Goal: Task Accomplishment & Management: Use online tool/utility

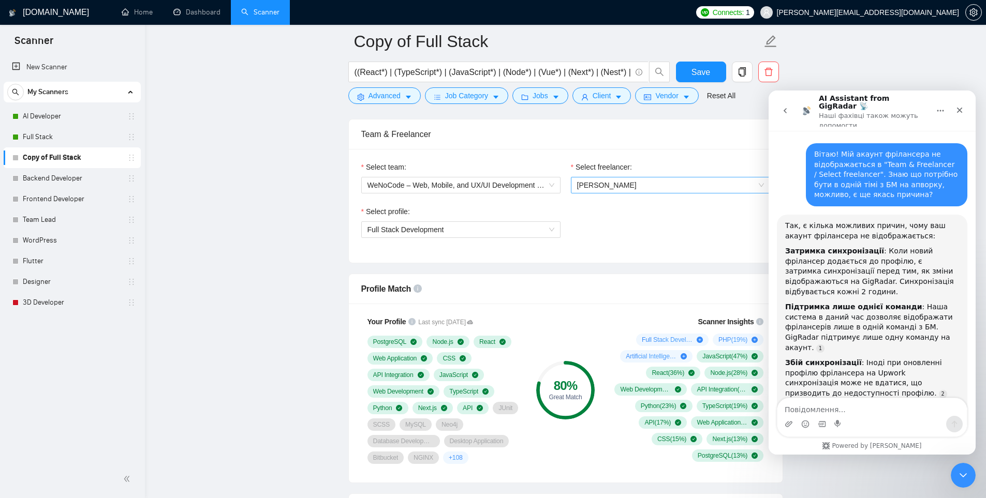
scroll to position [144, 0]
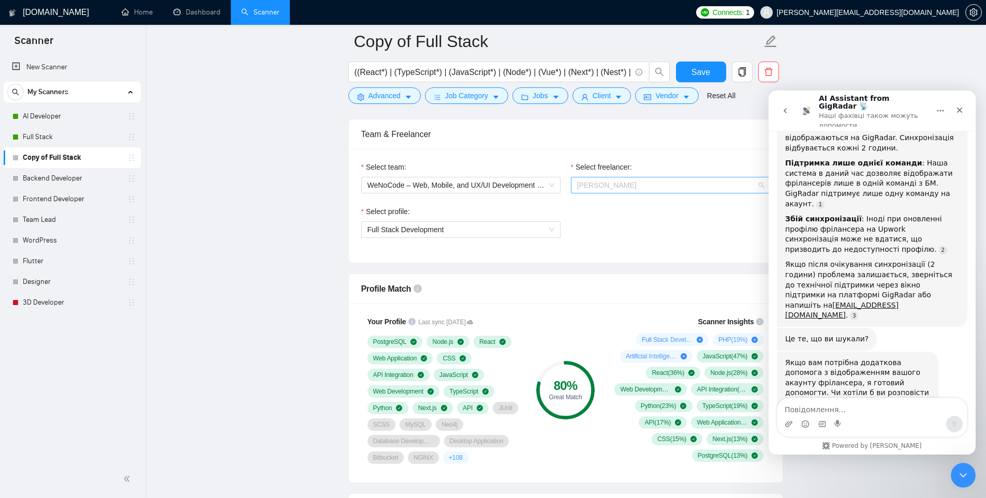
click at [649, 187] on span "[PERSON_NAME]" at bounding box center [670, 185] width 187 height 16
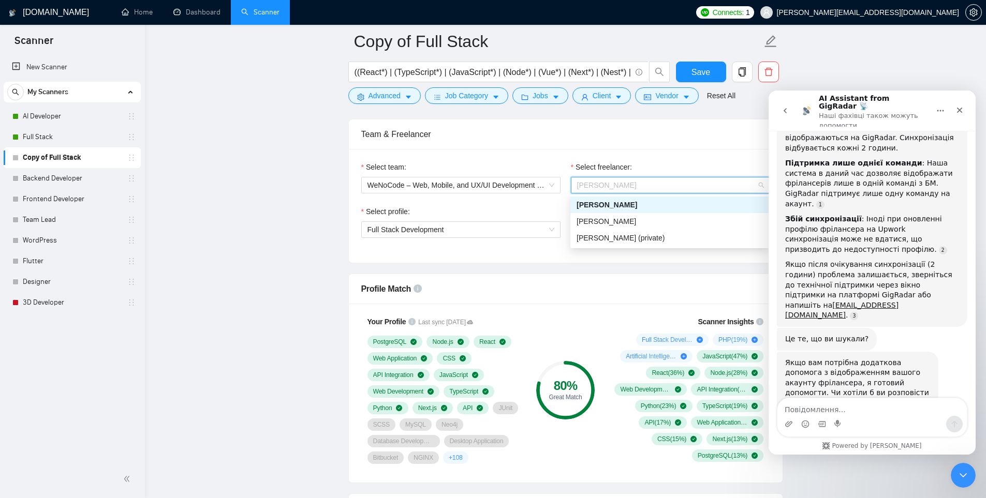
click at [649, 187] on span "[PERSON_NAME]" at bounding box center [670, 185] width 187 height 16
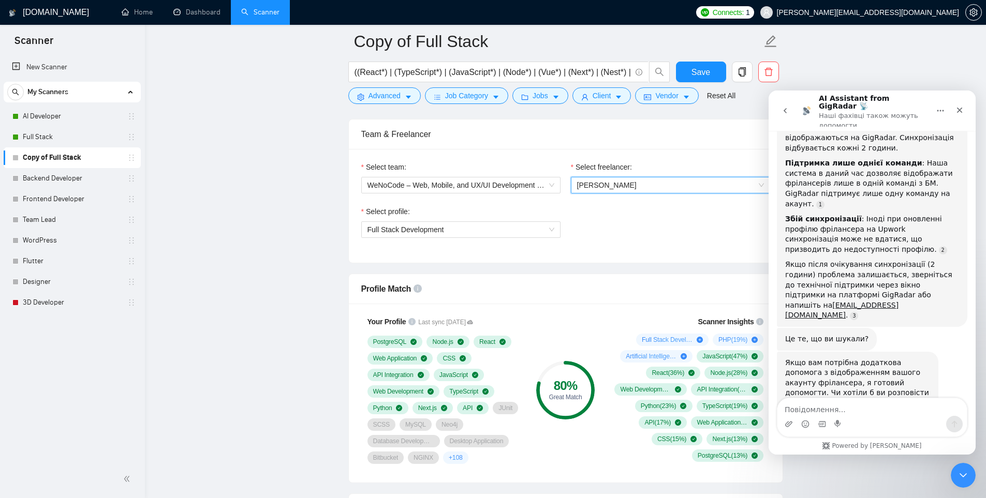
click at [903, 12] on span "[PERSON_NAME][EMAIL_ADDRESS][DOMAIN_NAME]" at bounding box center [868, 12] width 182 height 0
click at [956, 108] on icon "Закрити" at bounding box center [959, 110] width 8 height 8
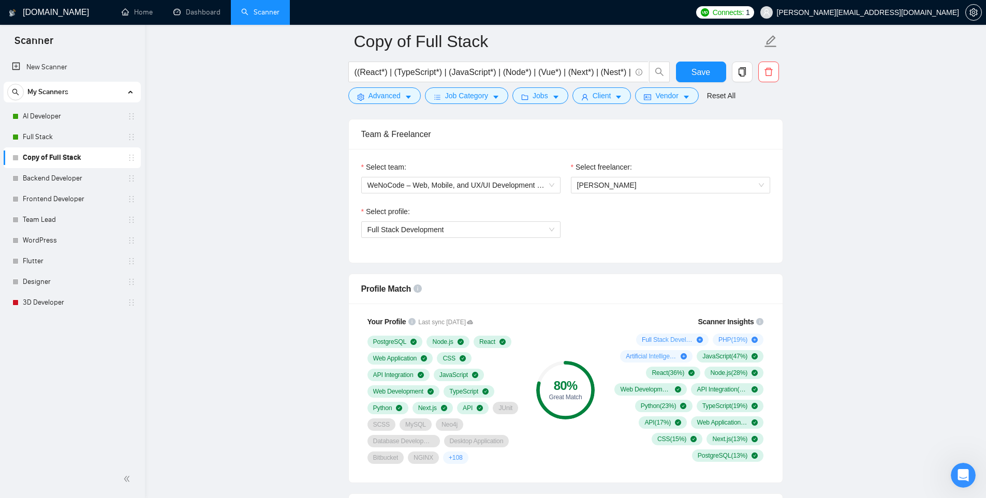
scroll to position [143, 0]
click at [914, 12] on span "[PERSON_NAME][EMAIL_ADDRESS][DOMAIN_NAME]" at bounding box center [868, 12] width 182 height 0
click at [884, 20] on span "[PERSON_NAME][EMAIL_ADDRESS][DOMAIN_NAME]" at bounding box center [859, 12] width 211 height 33
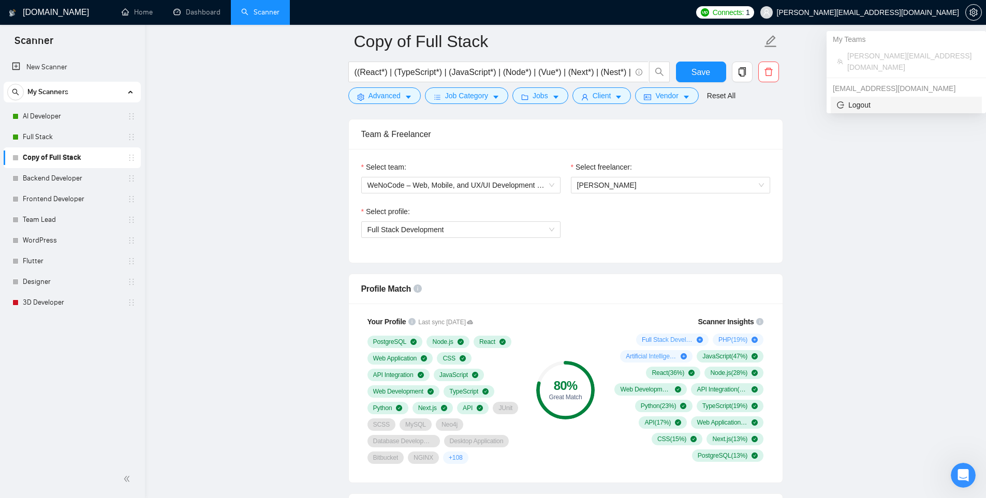
click at [853, 99] on span "Logout" at bounding box center [906, 104] width 139 height 11
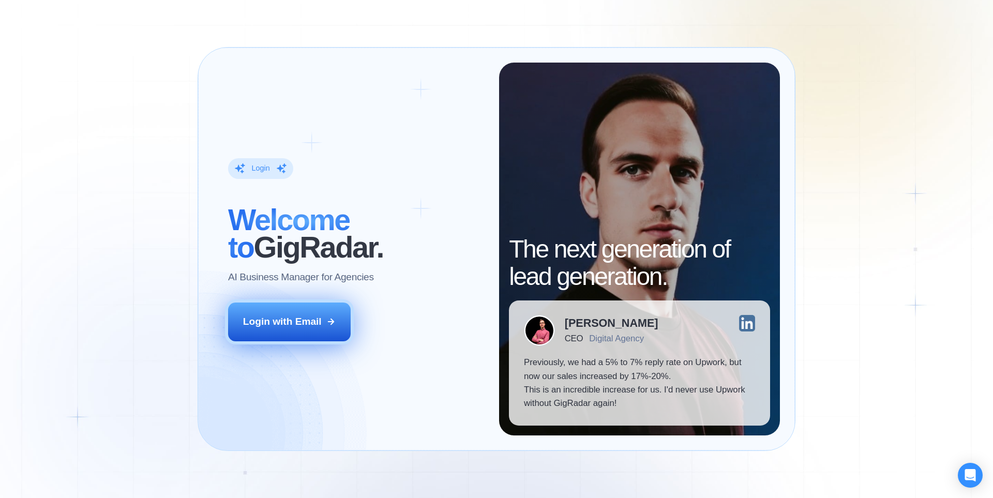
click at [347, 339] on button "Login with Email" at bounding box center [289, 322] width 123 height 38
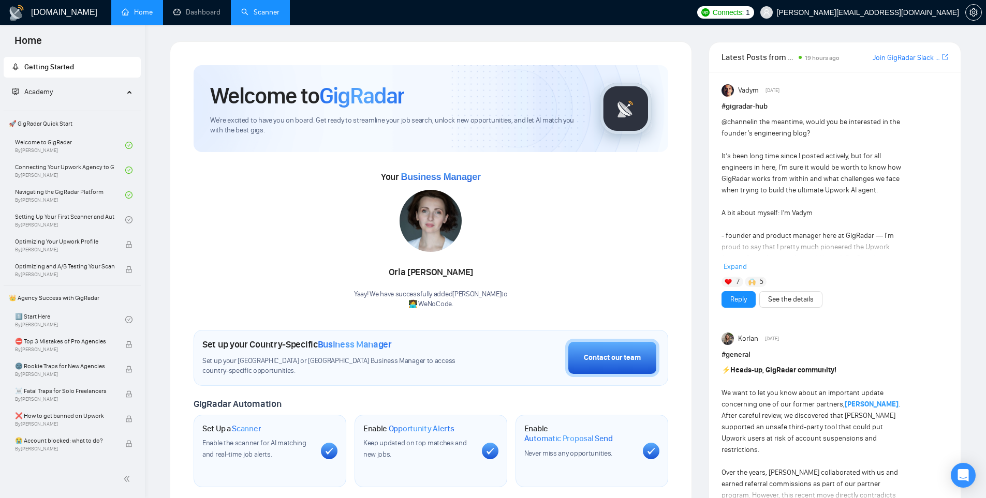
click at [255, 11] on link "Scanner" at bounding box center [260, 12] width 38 height 9
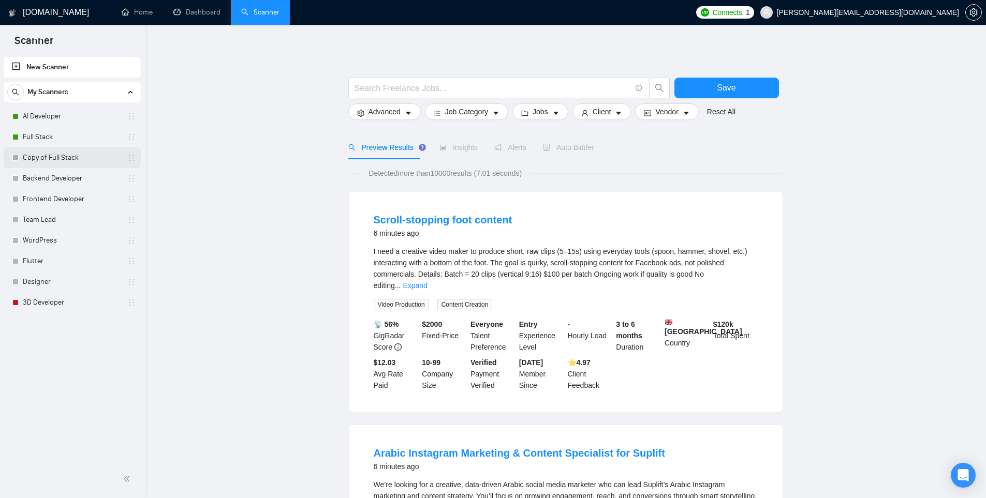
click at [70, 155] on link "Copy of Full Stack" at bounding box center [72, 157] width 98 height 21
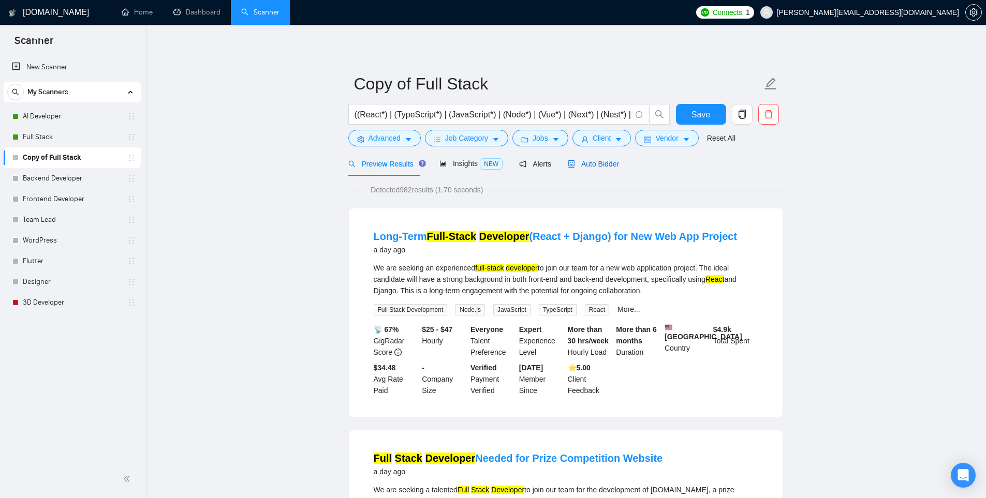
click at [587, 161] on span "Auto Bidder" at bounding box center [593, 164] width 51 height 8
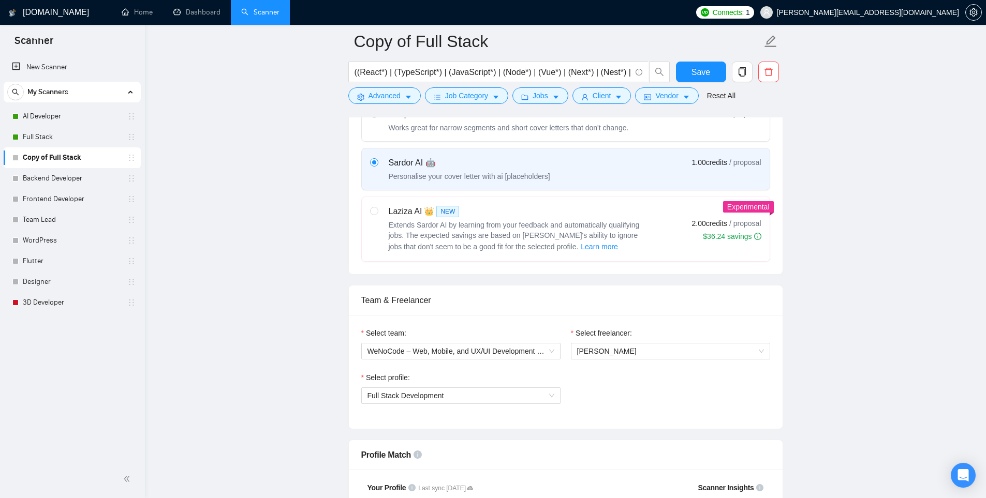
scroll to position [414, 0]
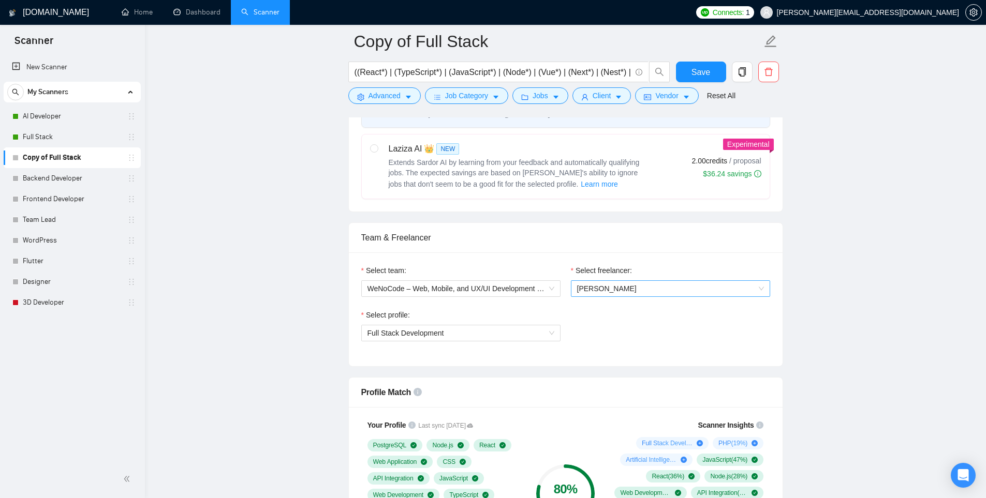
click at [653, 290] on span "[PERSON_NAME]" at bounding box center [670, 289] width 187 height 16
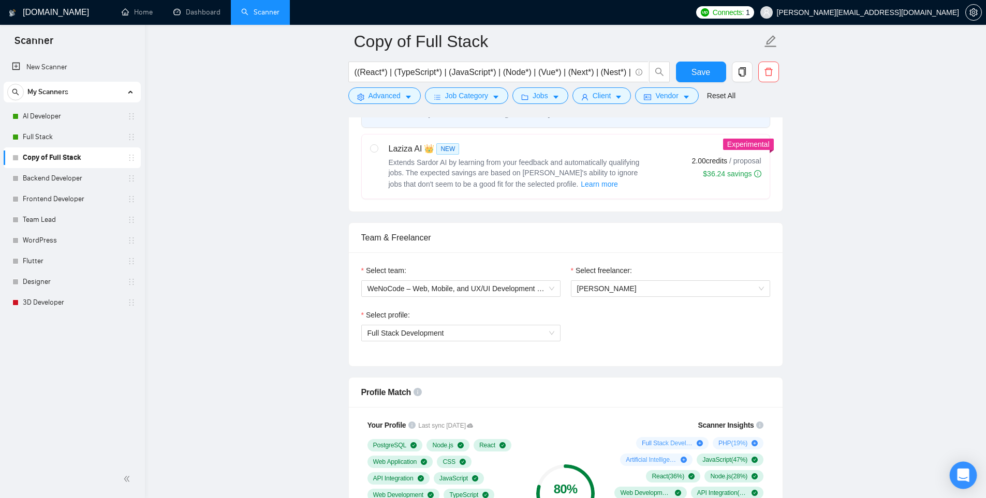
click at [960, 473] on icon "Open Intercom Messenger" at bounding box center [963, 475] width 12 height 13
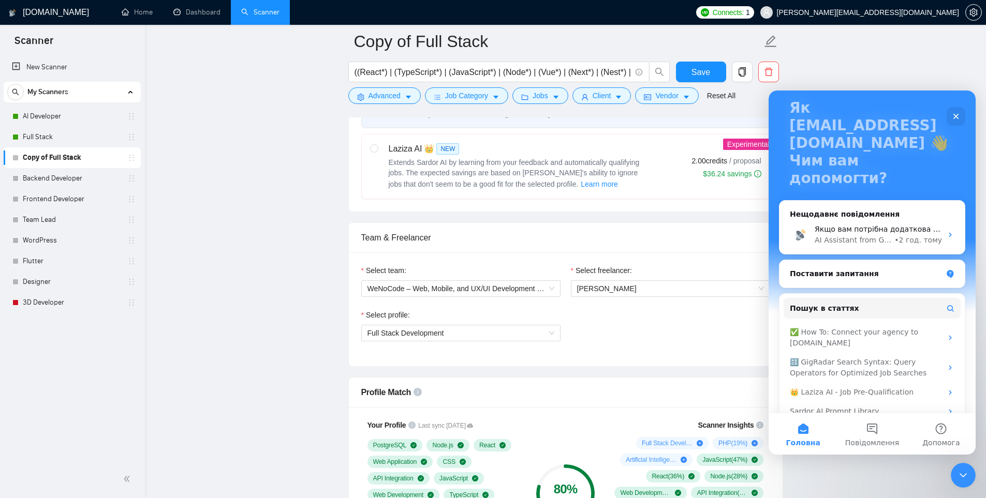
scroll to position [65, 0]
click at [879, 421] on button "Повідомлення" at bounding box center [871, 433] width 69 height 41
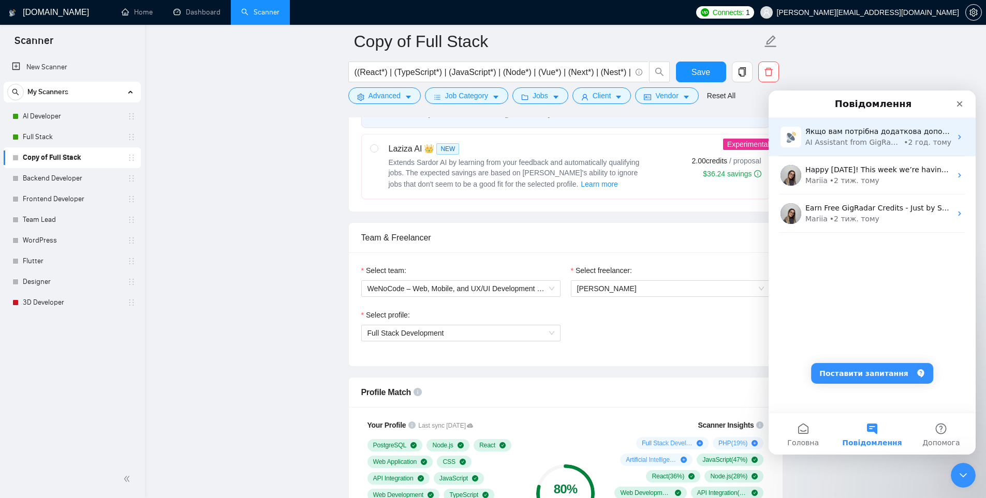
click at [903, 137] on div "Якщо вам потрібна додаткова допомога з відображенням вашого акаунту фрілансера,…" at bounding box center [878, 131] width 146 height 11
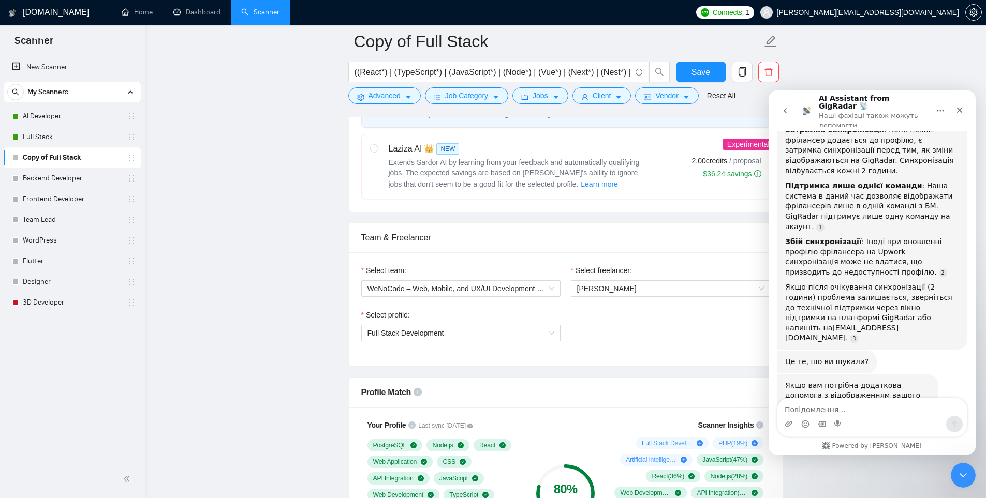
scroll to position [144, 0]
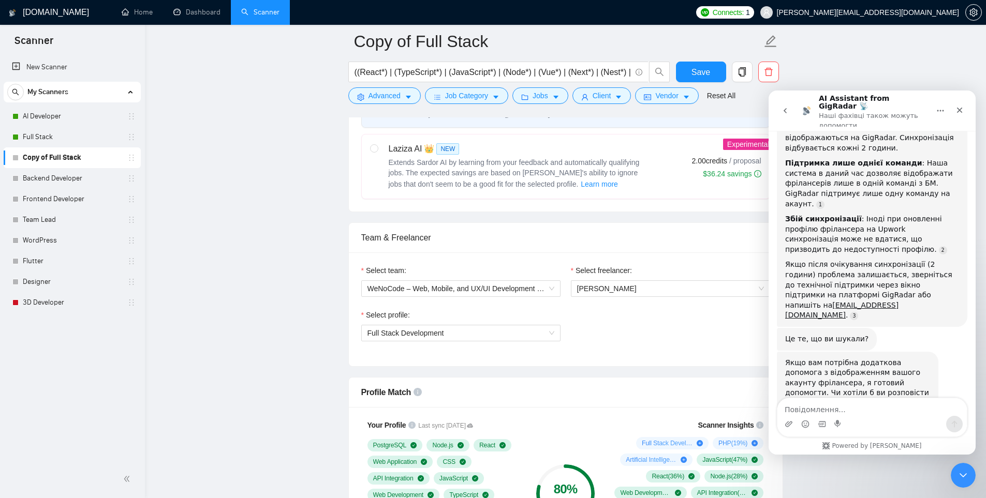
click at [785, 107] on icon "go back" at bounding box center [785, 111] width 8 height 8
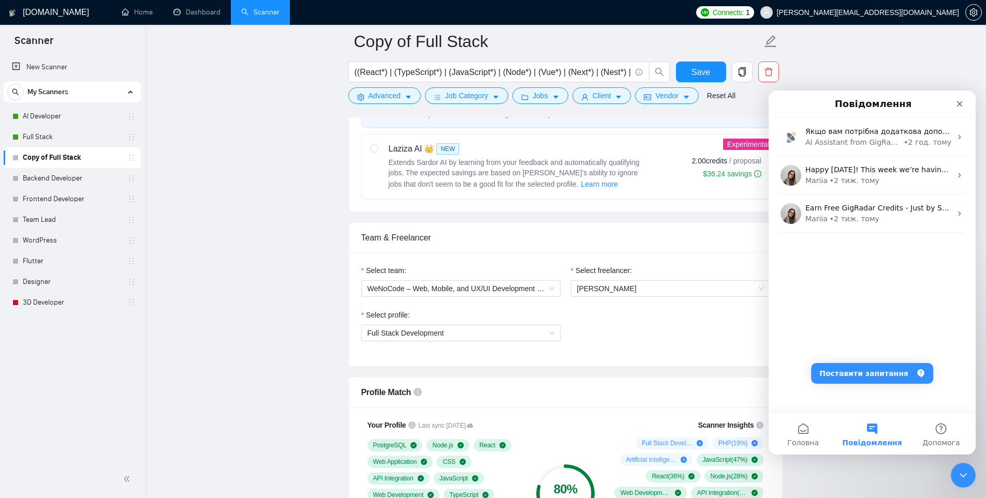
scroll to position [0, 0]
click at [945, 432] on button "Допомога" at bounding box center [941, 433] width 69 height 41
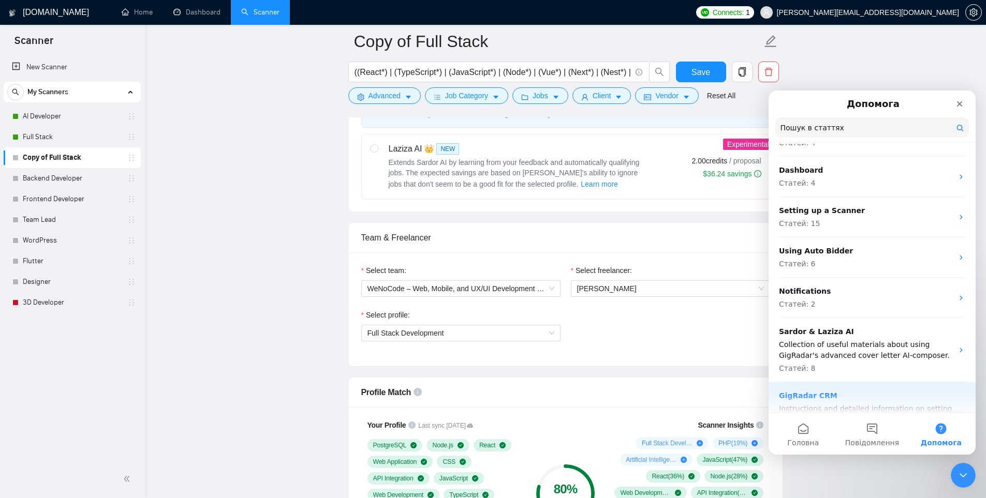
scroll to position [103, 0]
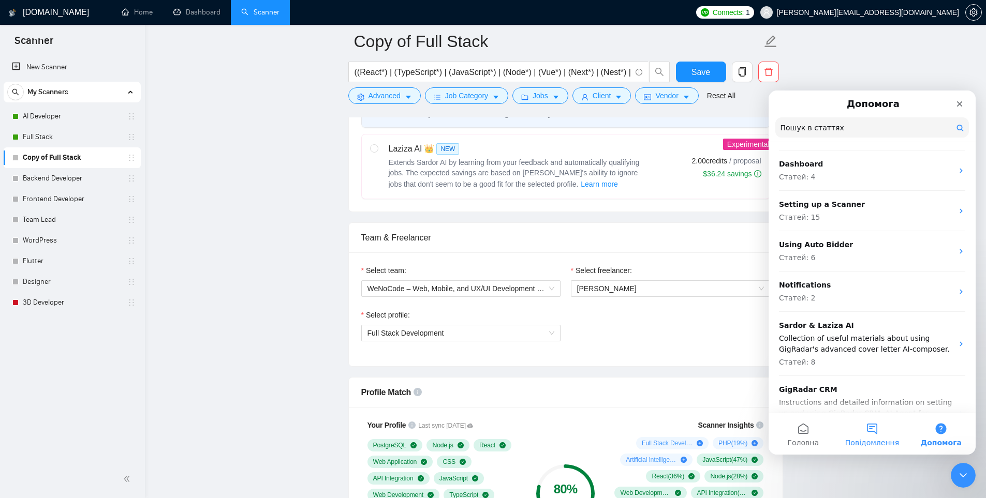
click at [884, 441] on span "Повідомлення" at bounding box center [872, 442] width 54 height 7
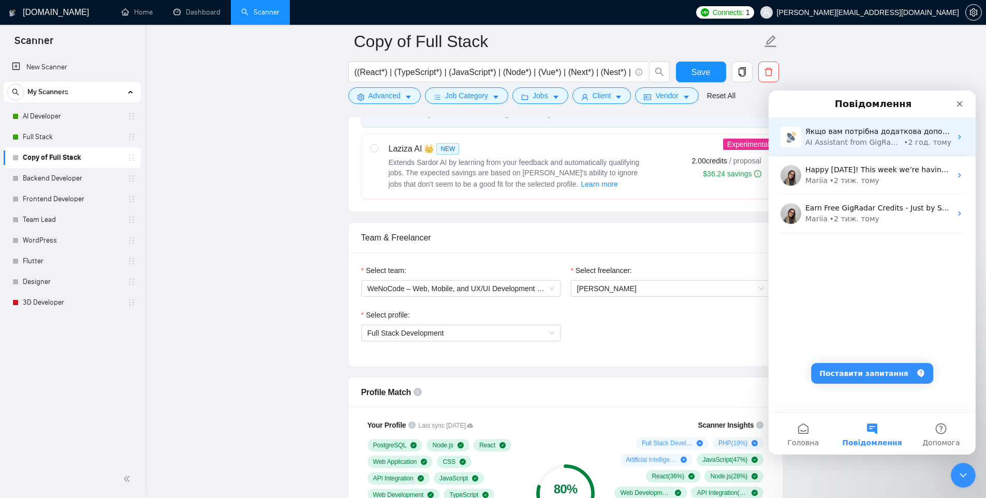
click at [868, 141] on div "AI Assistant from GigRadar 📡" at bounding box center [853, 142] width 96 height 11
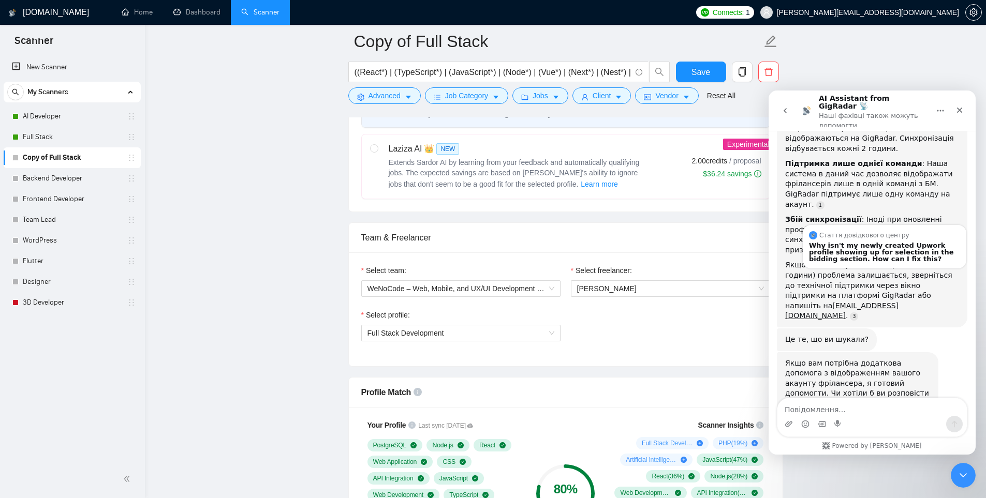
scroll to position [144, 0]
click at [900, 416] on div "Месенджер Intercom" at bounding box center [871, 424] width 189 height 17
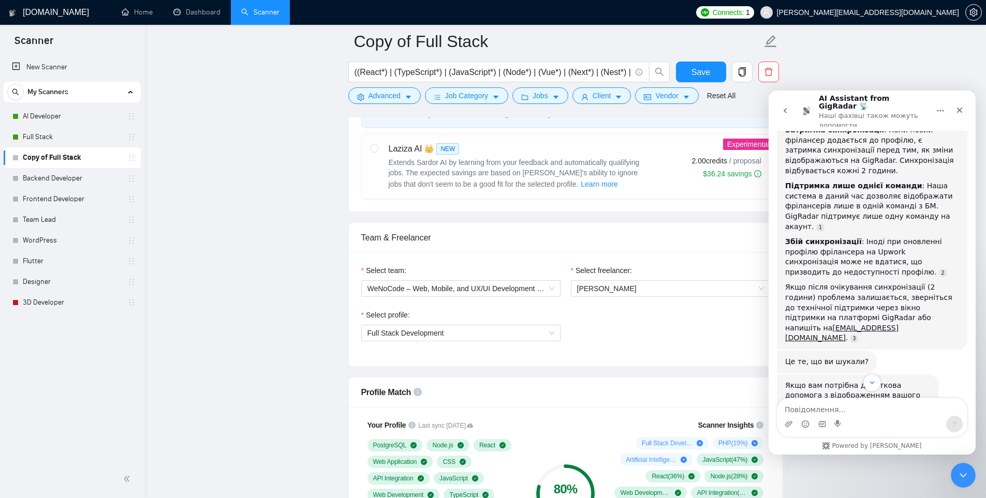
scroll to position [143, 0]
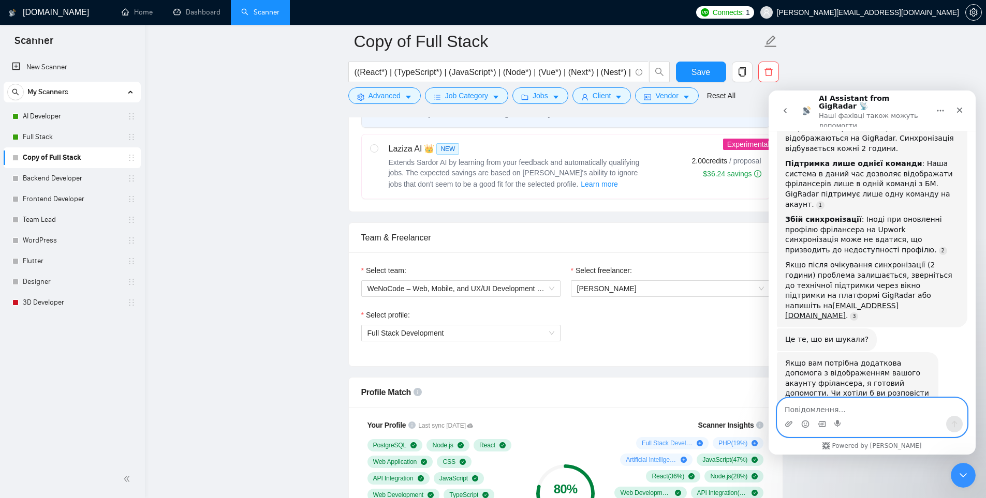
click at [887, 411] on textarea "Повідомлення..." at bounding box center [871, 407] width 189 height 18
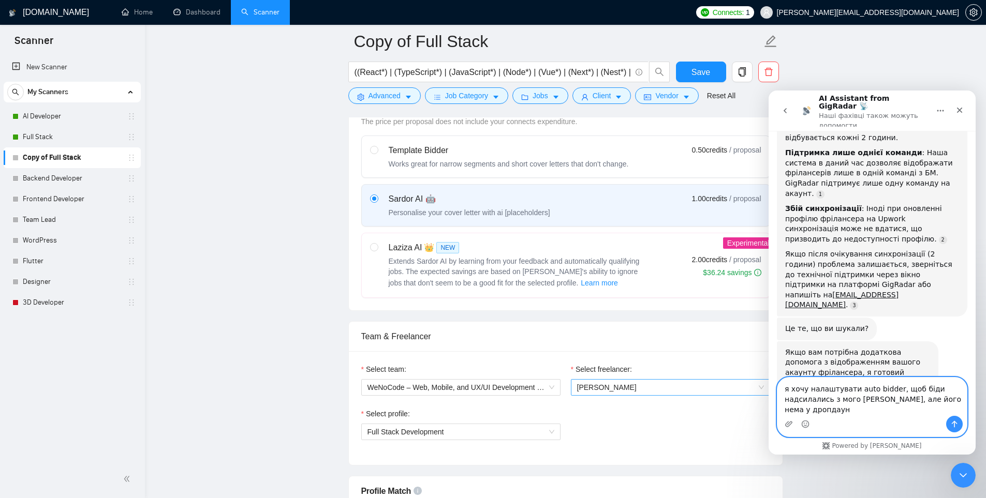
scroll to position [165, 0]
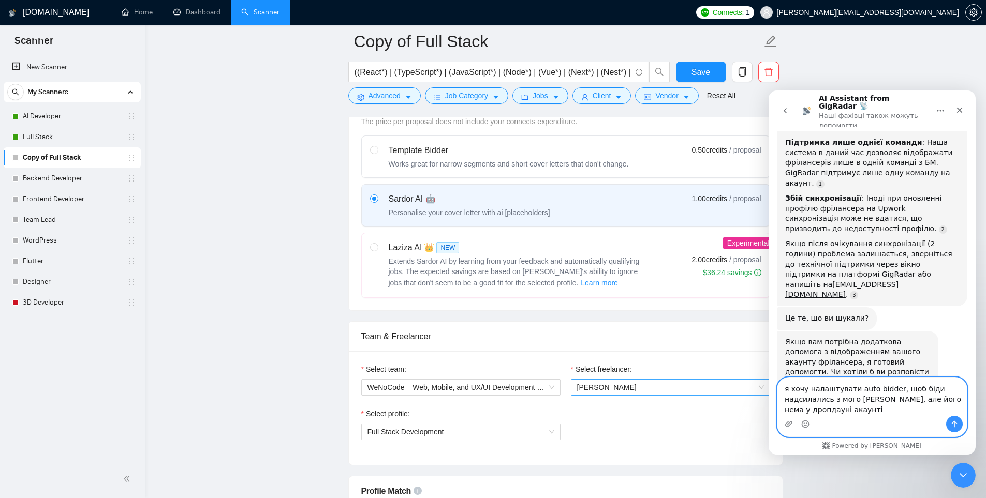
type textarea "я хочу налаштувати auto bidder, щоб біди надсилались з мого акаунту, але його н…"
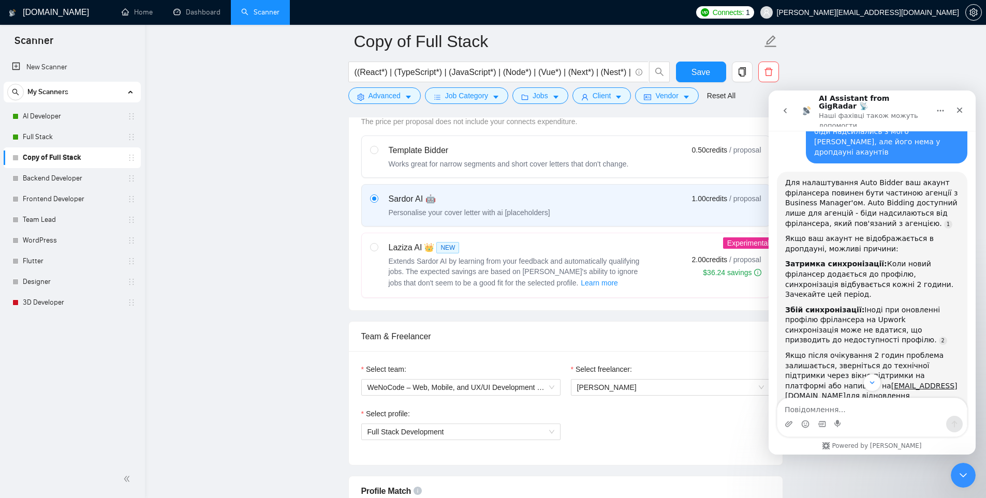
scroll to position [527, 0]
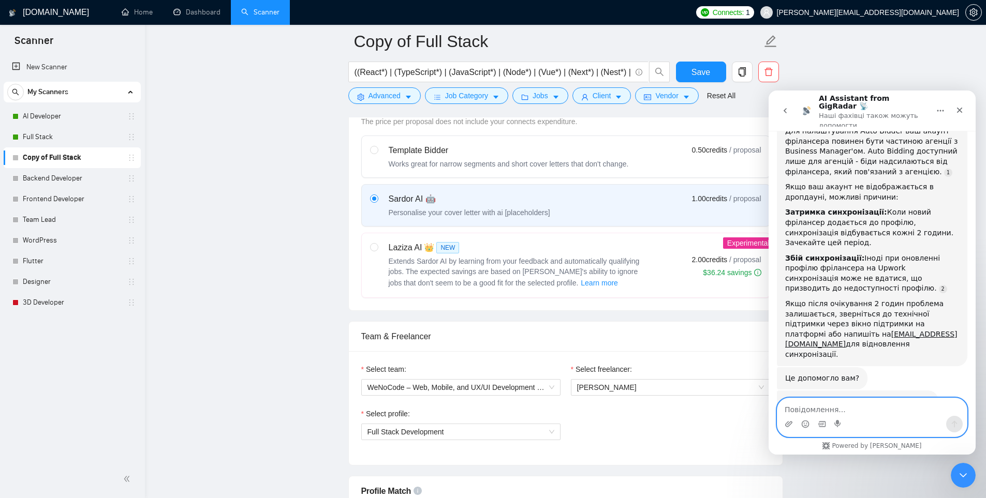
click at [886, 403] on textarea "Повідомлення..." at bounding box center [871, 407] width 189 height 18
click at [786, 110] on icon "go back" at bounding box center [785, 111] width 8 height 8
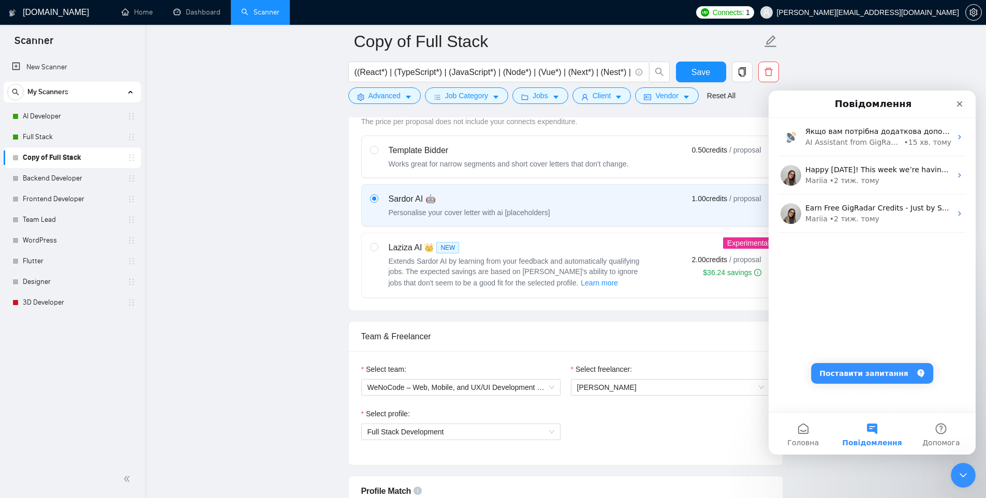
scroll to position [450, 0]
click at [814, 432] on button "Головна" at bounding box center [802, 433] width 69 height 41
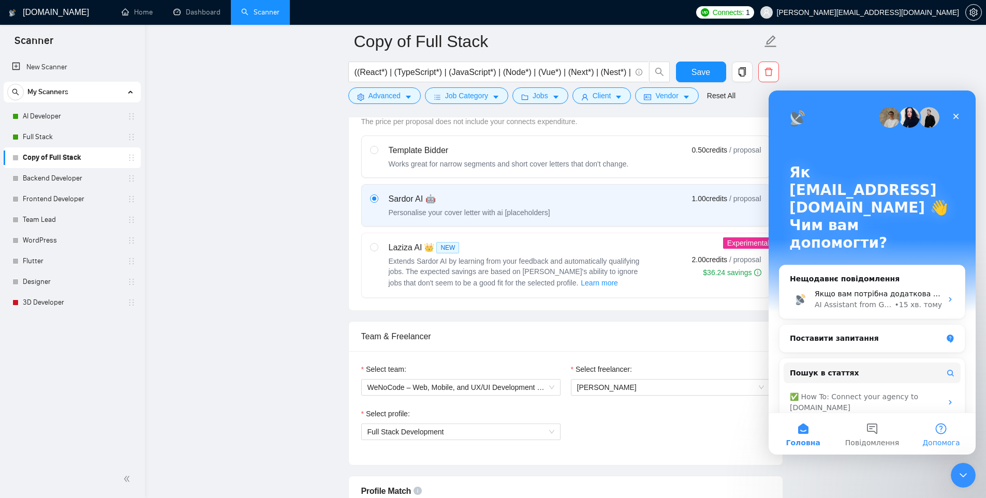
click at [946, 427] on button "Допомога" at bounding box center [941, 433] width 69 height 41
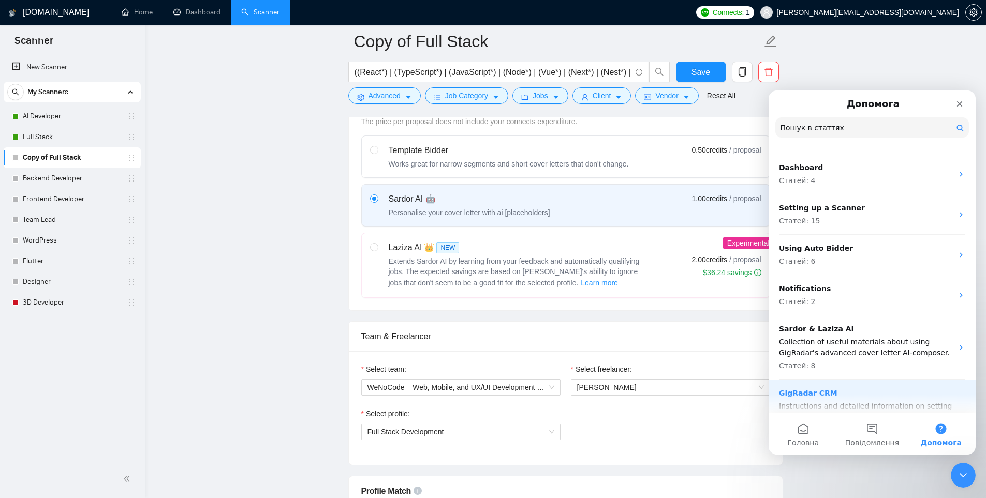
scroll to position [222, 0]
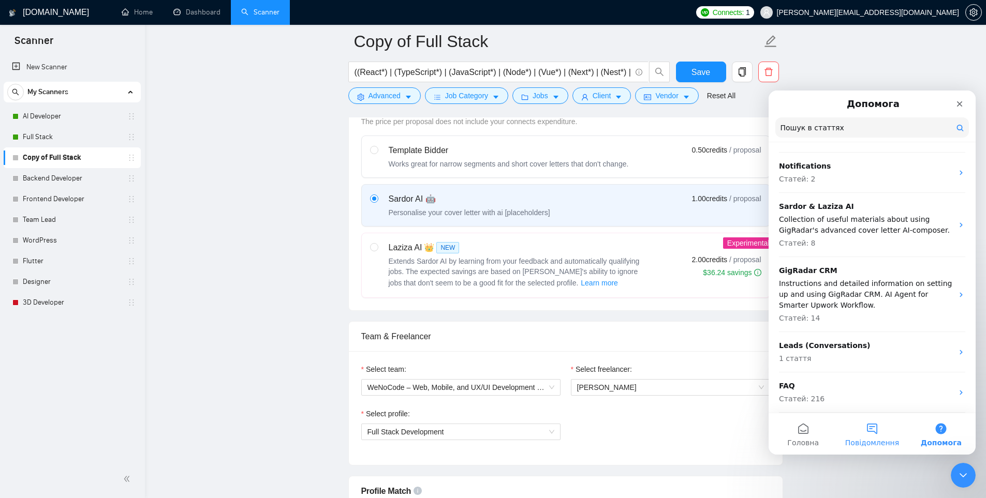
click at [875, 439] on span "Повідомлення" at bounding box center [872, 442] width 54 height 7
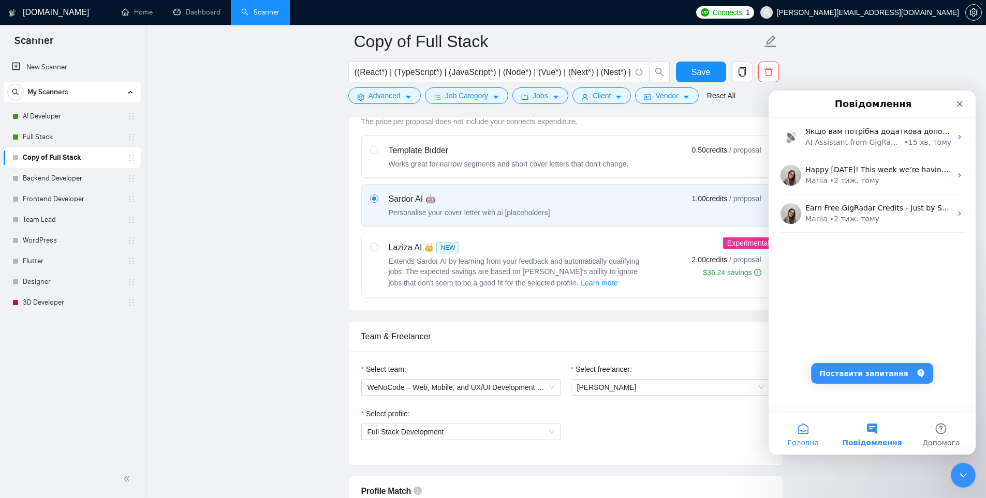
click at [806, 428] on button "Головна" at bounding box center [802, 433] width 69 height 41
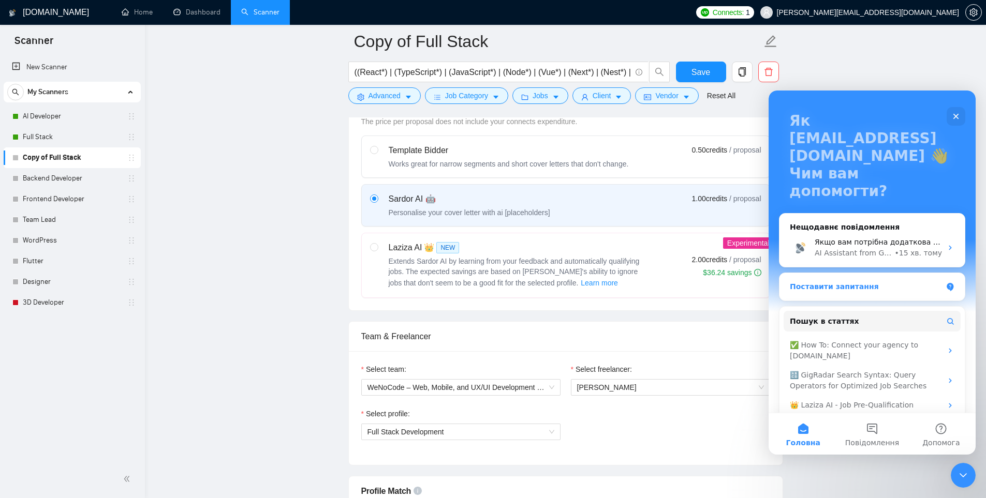
scroll to position [65, 0]
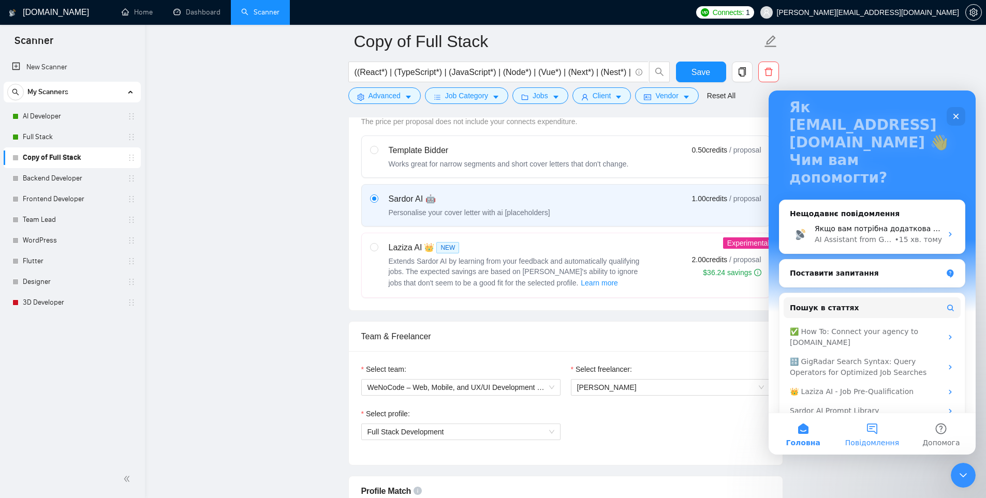
click at [870, 432] on button "Повідомлення" at bounding box center [871, 433] width 69 height 41
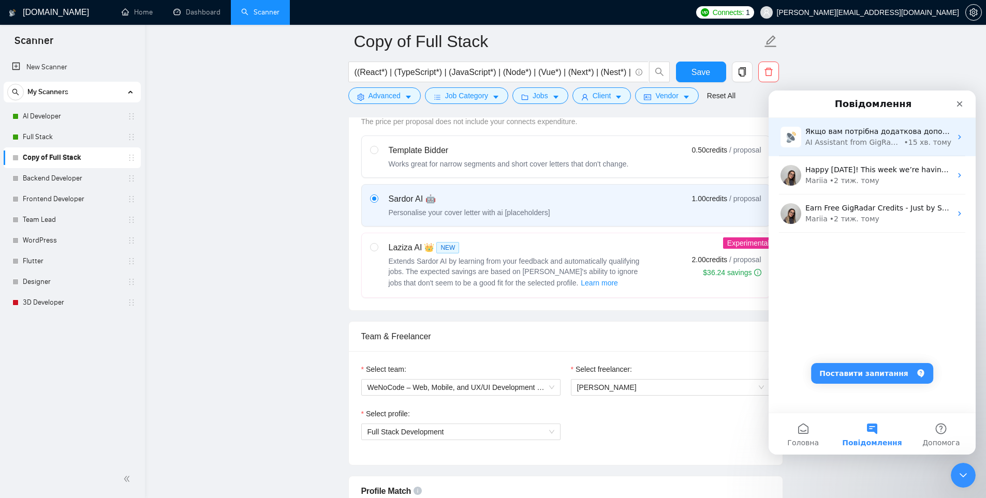
click at [951, 147] on div "Якщо вам потрібна додаткова допомога з налаштуванням Auto Bidder або відображен…" at bounding box center [871, 137] width 207 height 38
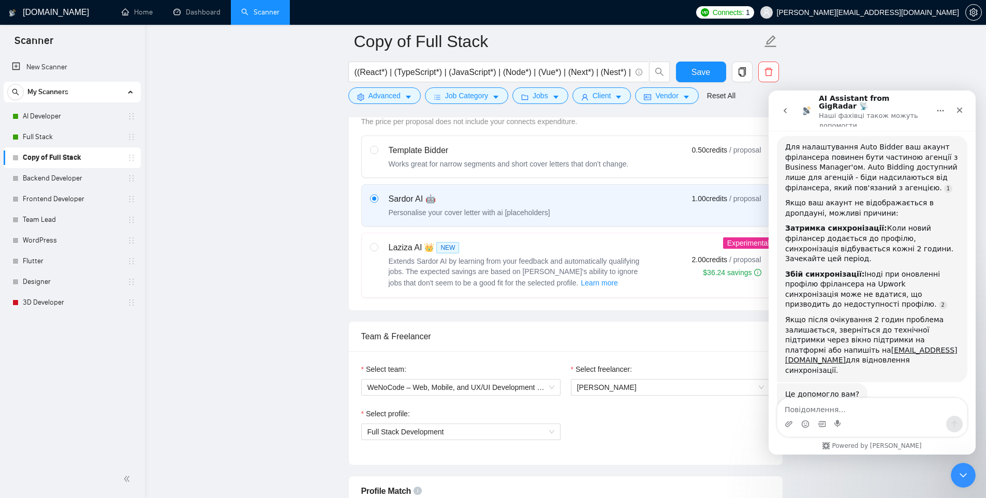
scroll to position [527, 0]
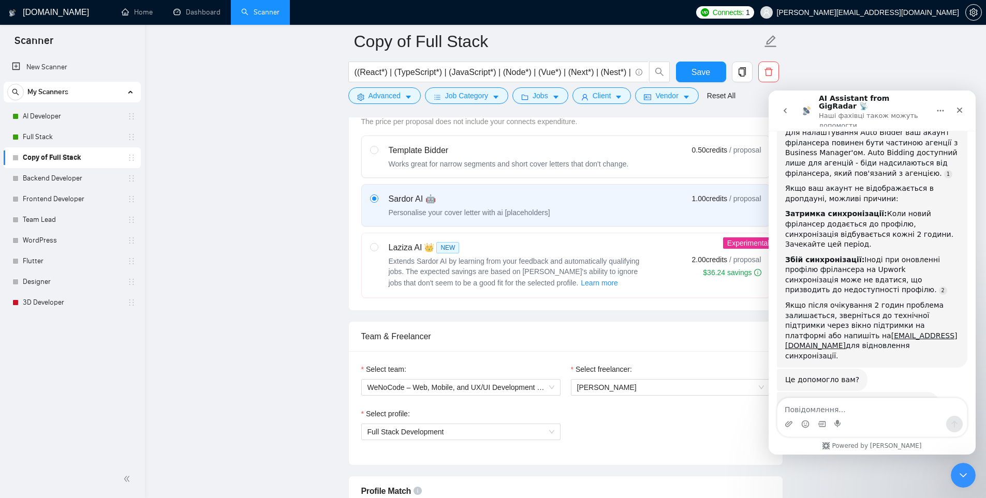
click at [787, 101] on button "go back" at bounding box center [785, 111] width 20 height 20
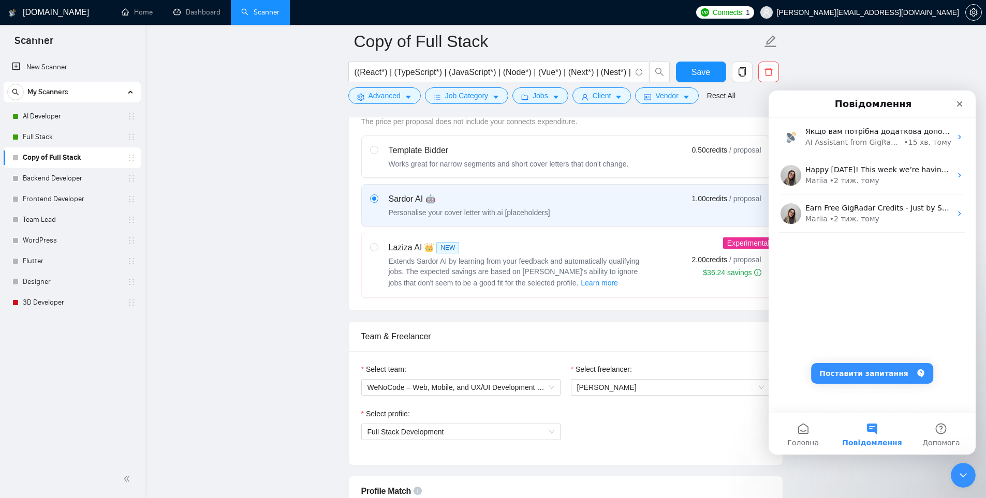
scroll to position [0, 0]
click at [971, 105] on nav "Повідомлення" at bounding box center [871, 104] width 207 height 27
click at [962, 103] on div "Закрити" at bounding box center [959, 104] width 19 height 19
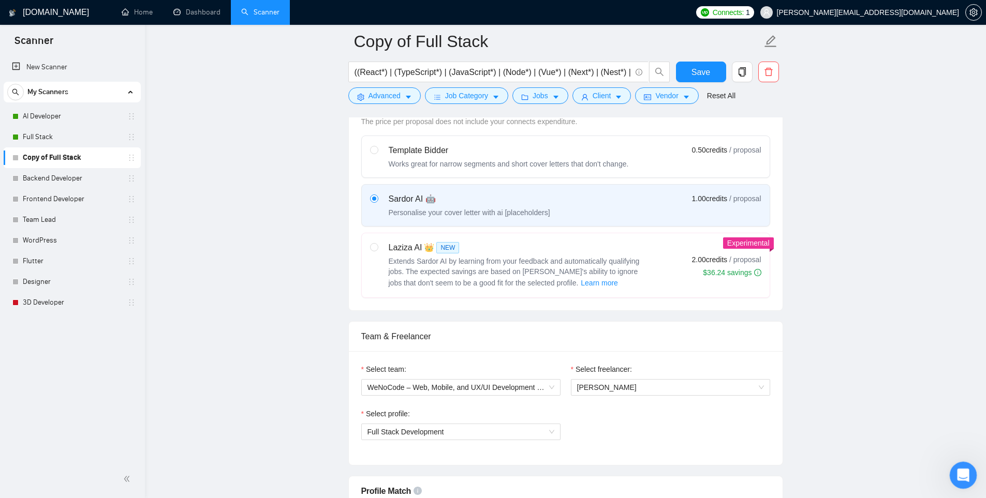
click at [964, 474] on icon "Відкрити програму для спілкування Intercom" at bounding box center [961, 474] width 17 height 17
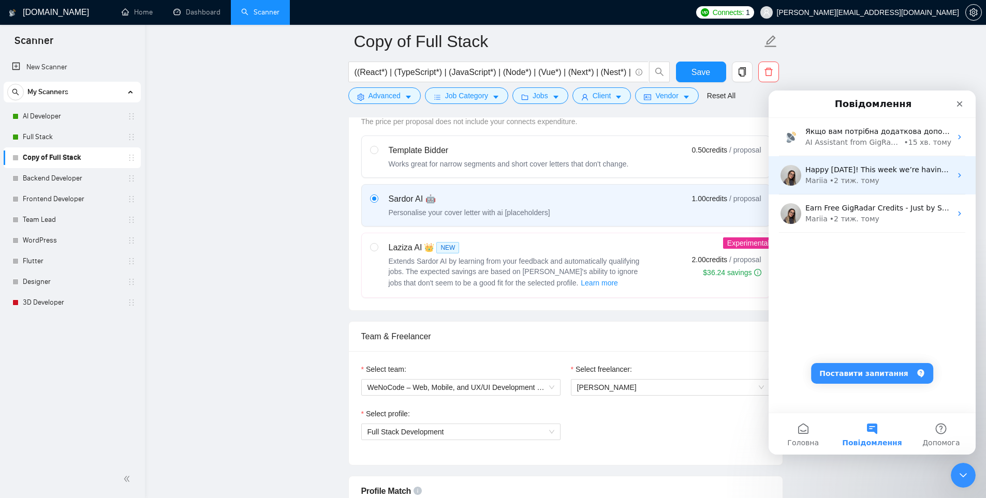
click at [845, 177] on div "• 2 тиж. тому" at bounding box center [854, 180] width 50 height 11
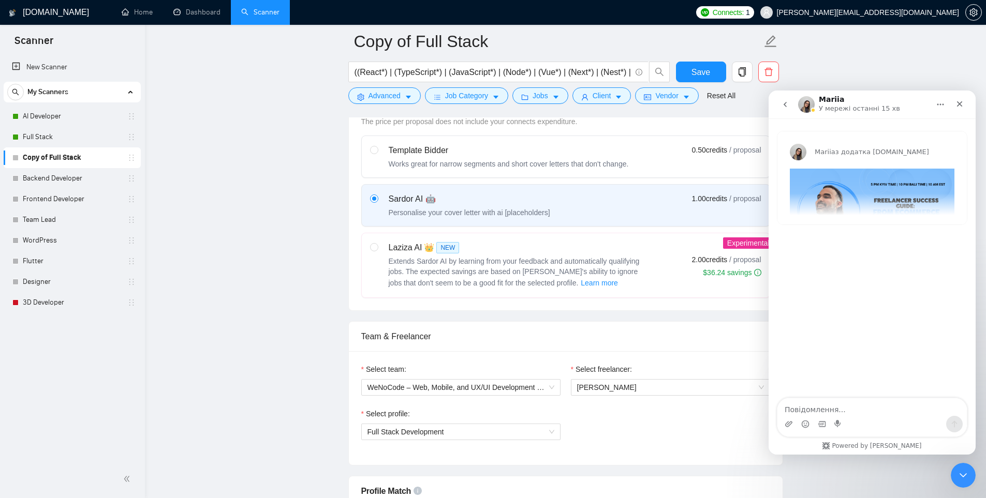
click at [787, 100] on icon "go back" at bounding box center [785, 104] width 8 height 8
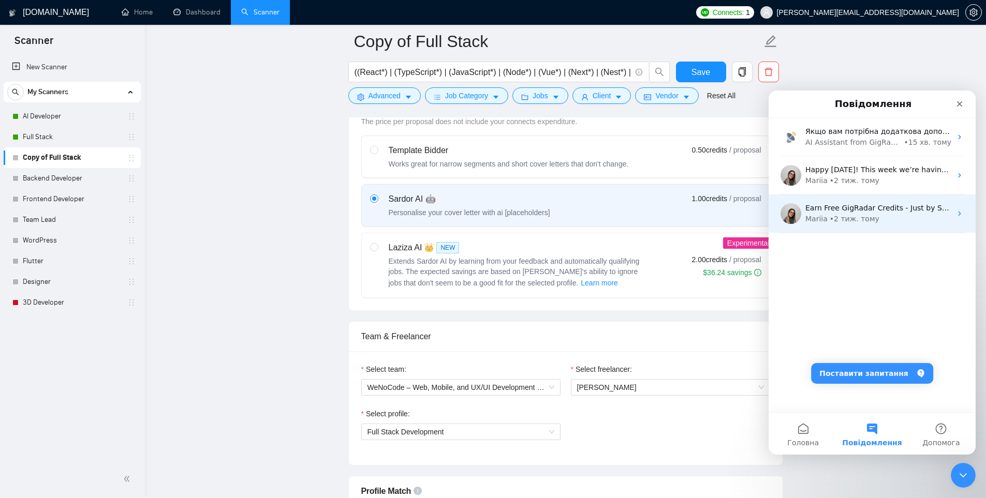
click at [871, 213] on div "Earn Free GigRadar Credits - Just by Sharing Your Story! 💬 Want more credits fo…" at bounding box center [878, 208] width 146 height 11
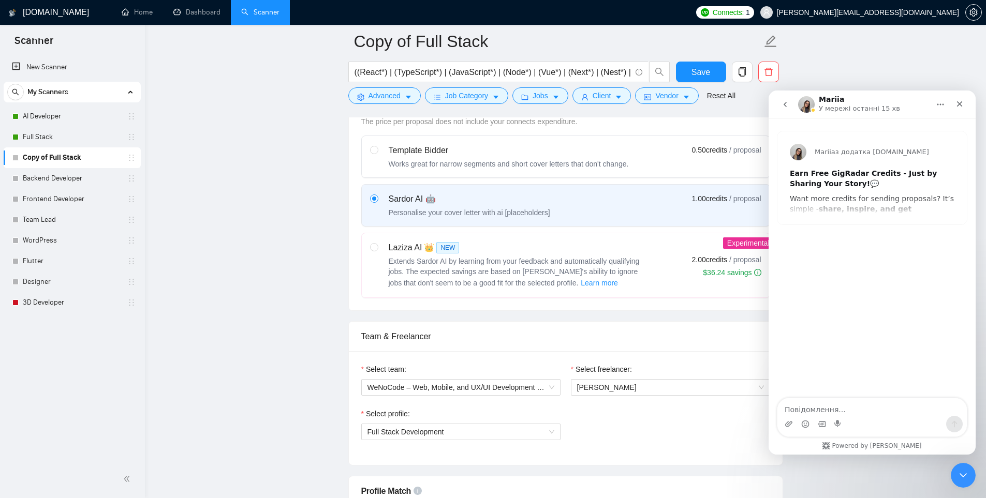
click at [783, 105] on icon "go back" at bounding box center [785, 104] width 8 height 8
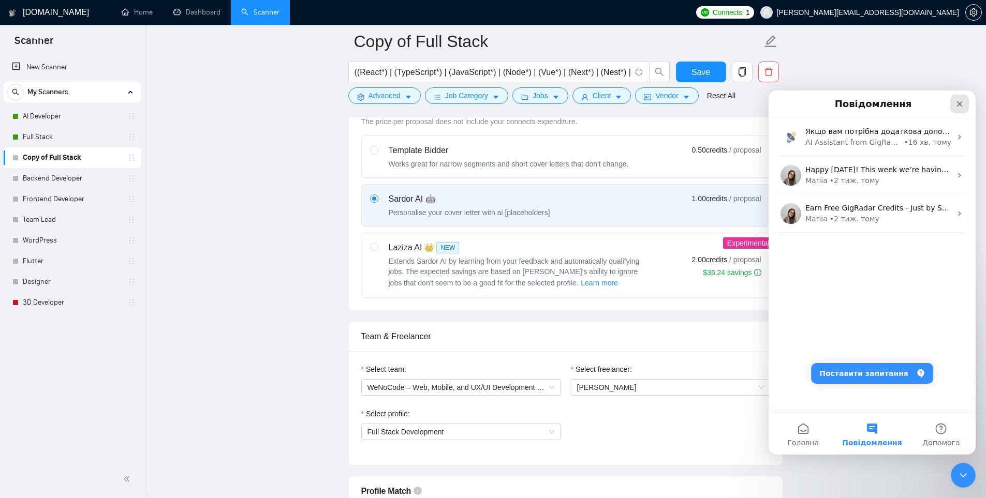
click at [959, 102] on icon "Закрити" at bounding box center [959, 104] width 8 height 8
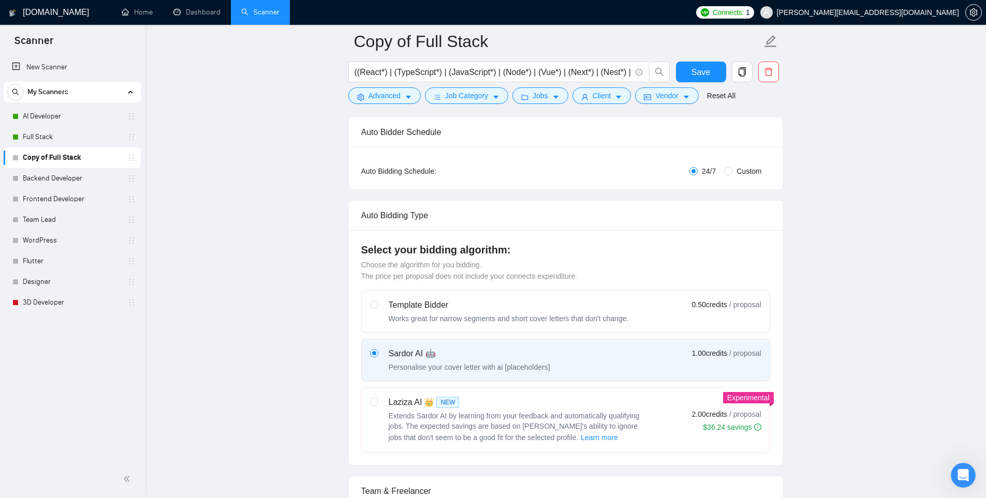
scroll to position [160, 0]
click at [973, 12] on icon "setting" at bounding box center [973, 12] width 8 height 8
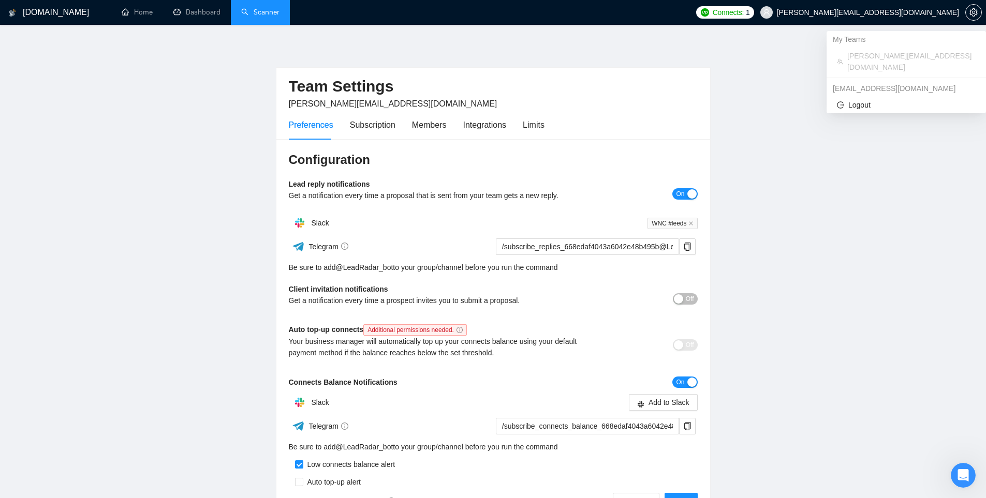
click at [871, 12] on span "[PERSON_NAME][EMAIL_ADDRESS][DOMAIN_NAME]" at bounding box center [868, 12] width 182 height 0
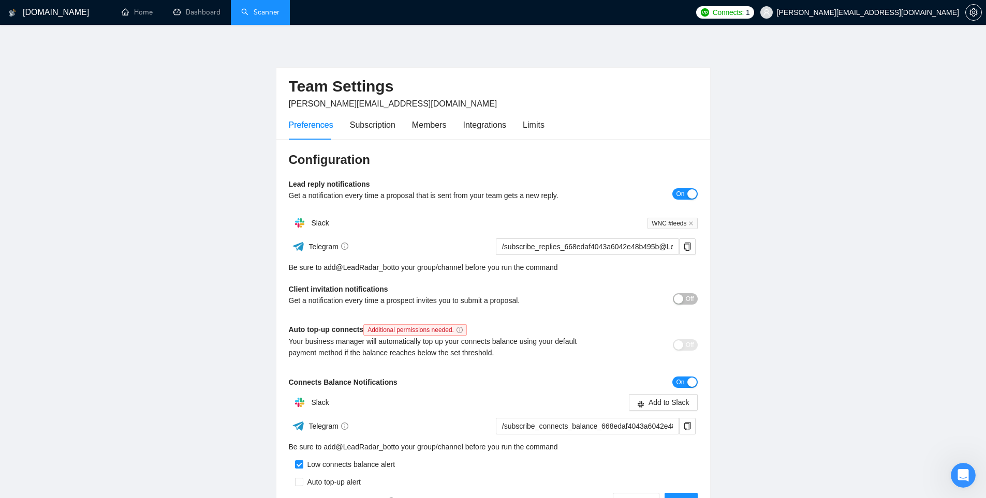
click at [54, 9] on h1 "[DOMAIN_NAME]" at bounding box center [56, 12] width 66 height 25
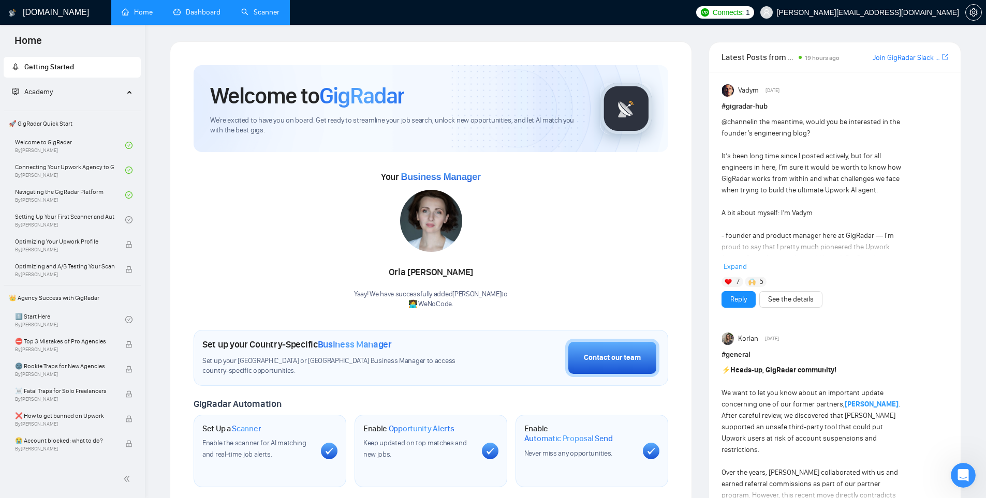
click at [199, 15] on link "Dashboard" at bounding box center [196, 12] width 47 height 9
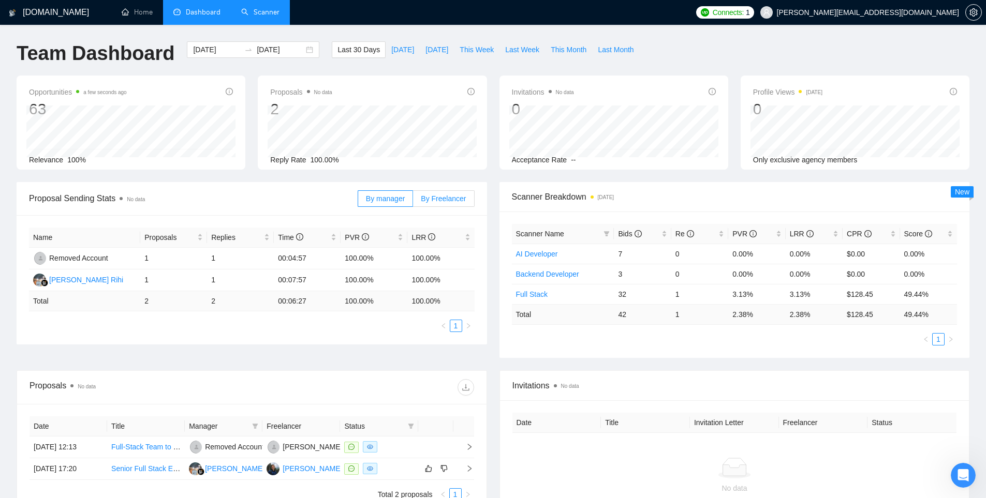
click at [453, 198] on span "By Freelancer" at bounding box center [443, 199] width 45 height 8
click at [413, 201] on input "By Freelancer" at bounding box center [413, 201] width 0 height 0
click at [259, 15] on link "Scanner" at bounding box center [260, 12] width 38 height 9
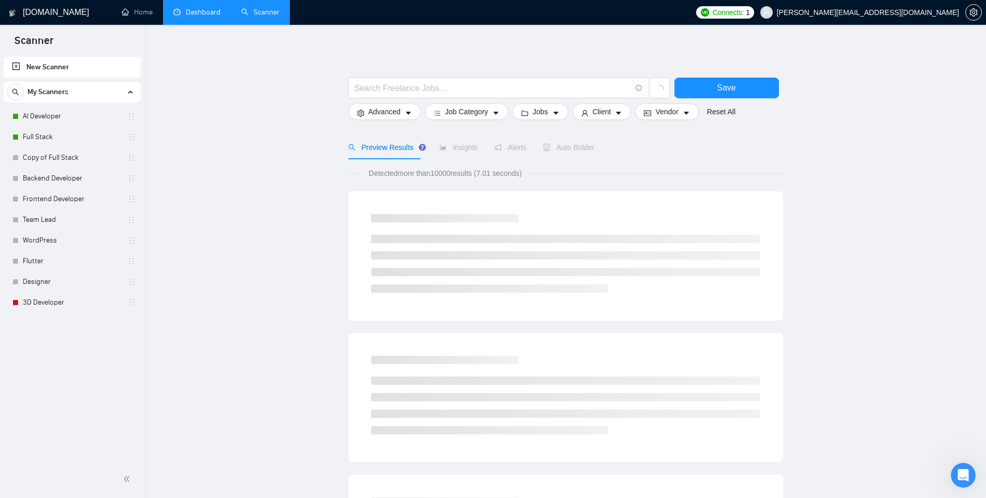
click at [51, 96] on span "My Scanners" at bounding box center [47, 92] width 41 height 21
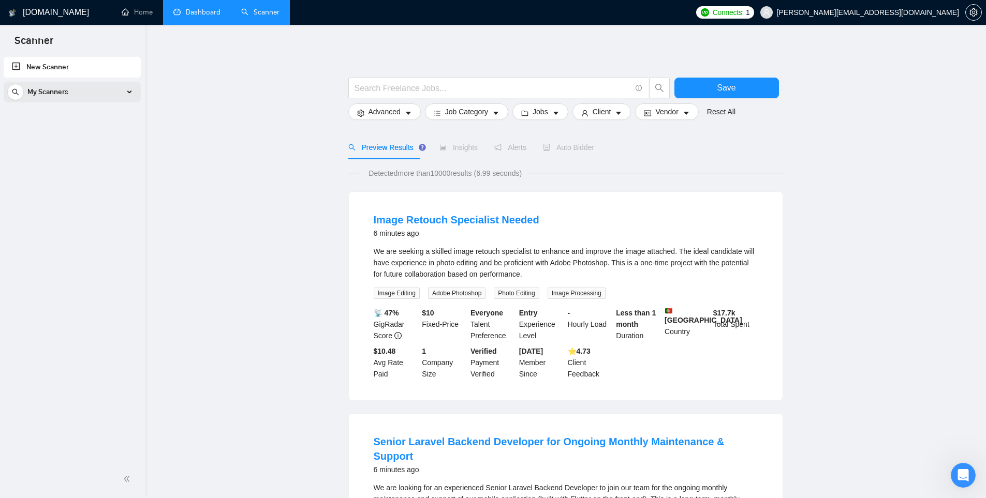
click at [51, 98] on span "My Scanners" at bounding box center [47, 92] width 41 height 21
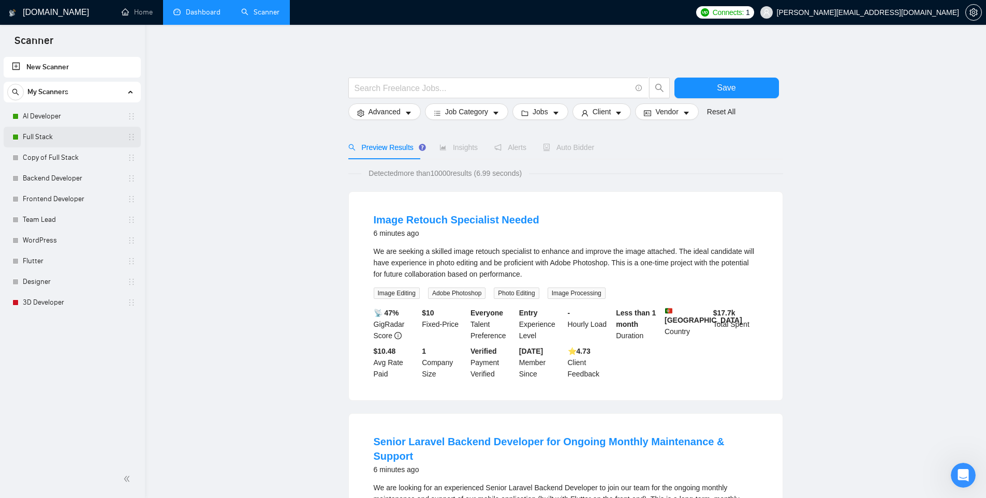
click at [56, 133] on link "Full Stack" at bounding box center [72, 137] width 98 height 21
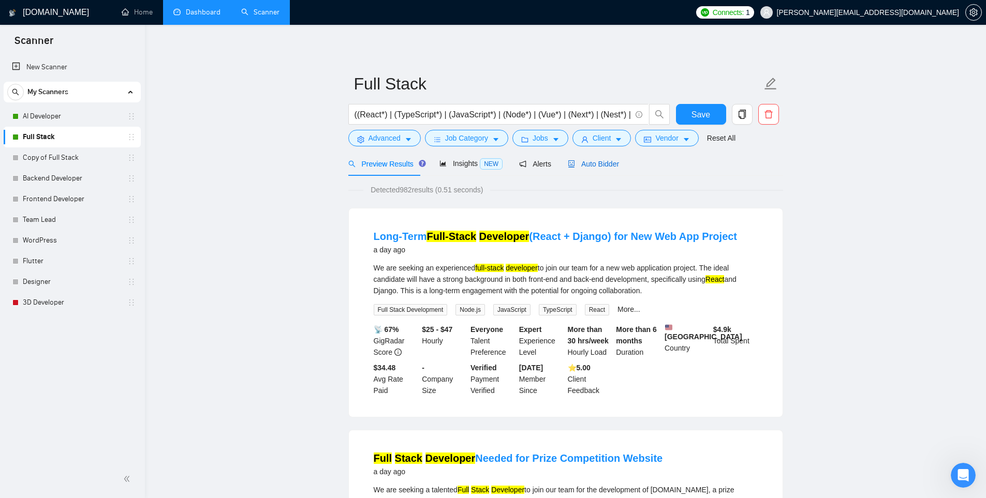
click at [592, 165] on span "Auto Bidder" at bounding box center [593, 164] width 51 height 8
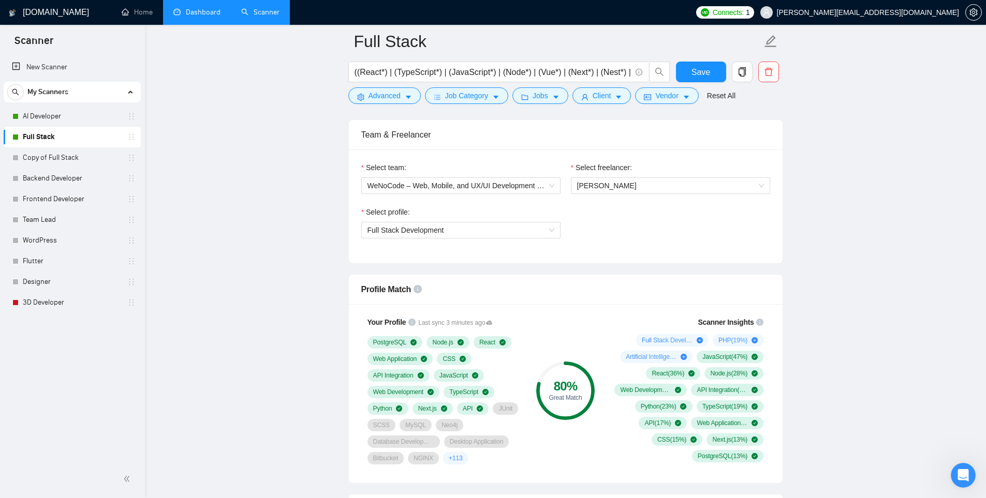
scroll to position [517, 0]
click at [711, 182] on span "[PERSON_NAME]" at bounding box center [670, 185] width 187 height 16
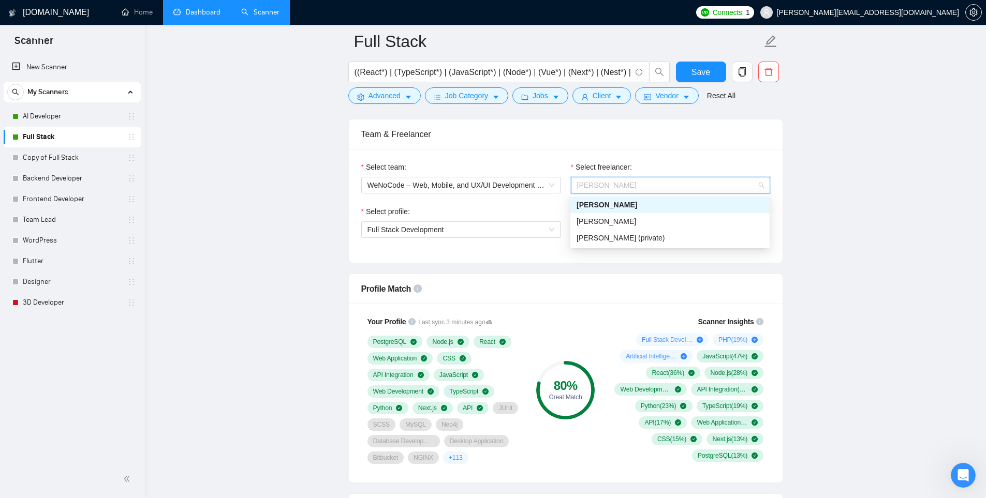
click at [711, 182] on span "[PERSON_NAME]" at bounding box center [670, 185] width 187 height 16
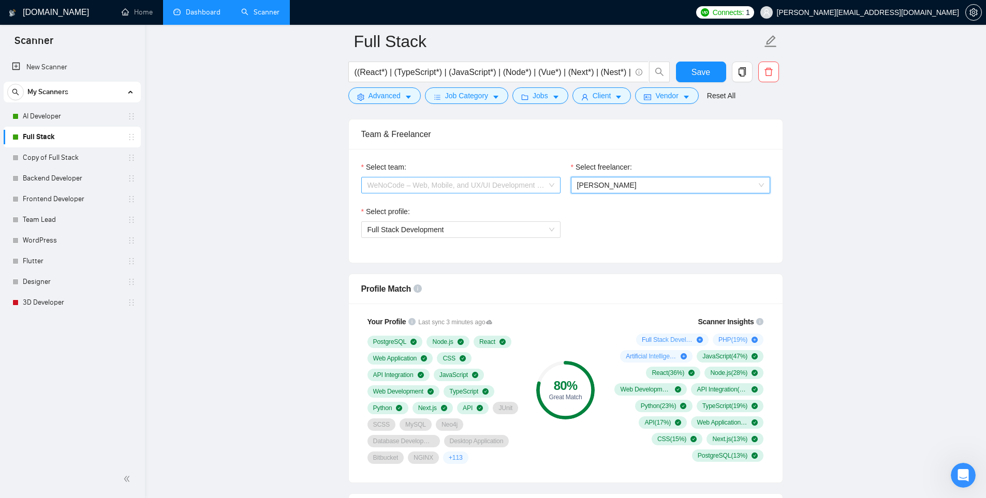
click at [516, 183] on span "WeNoCode – Web, Mobile, and UX/UI Development Experts" at bounding box center [460, 185] width 187 height 16
click at [552, 189] on span "WeNoCode – Web, Mobile, and UX/UI Development Experts" at bounding box center [460, 185] width 187 height 16
click at [642, 181] on span "[PERSON_NAME]" at bounding box center [670, 185] width 187 height 16
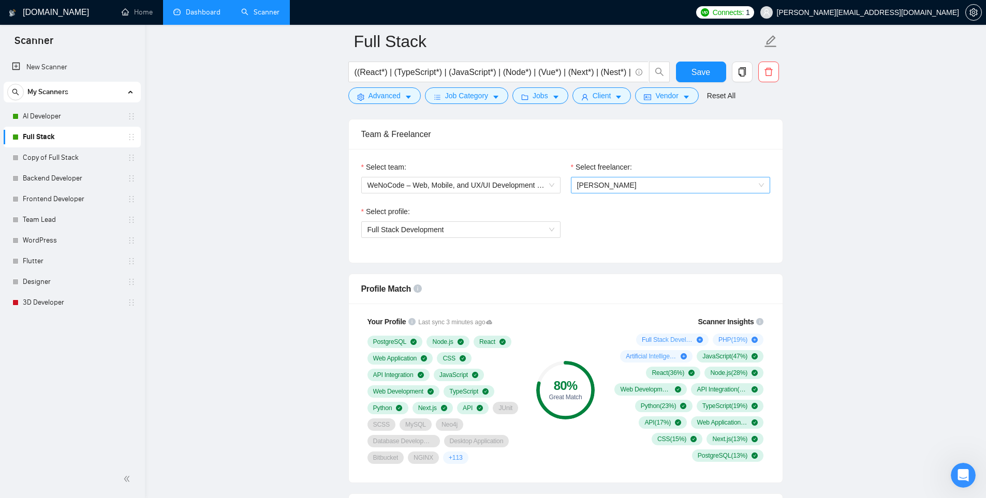
click at [680, 187] on span "[PERSON_NAME]" at bounding box center [670, 185] width 187 height 16
click at [748, 184] on span "[PERSON_NAME]" at bounding box center [670, 185] width 187 height 16
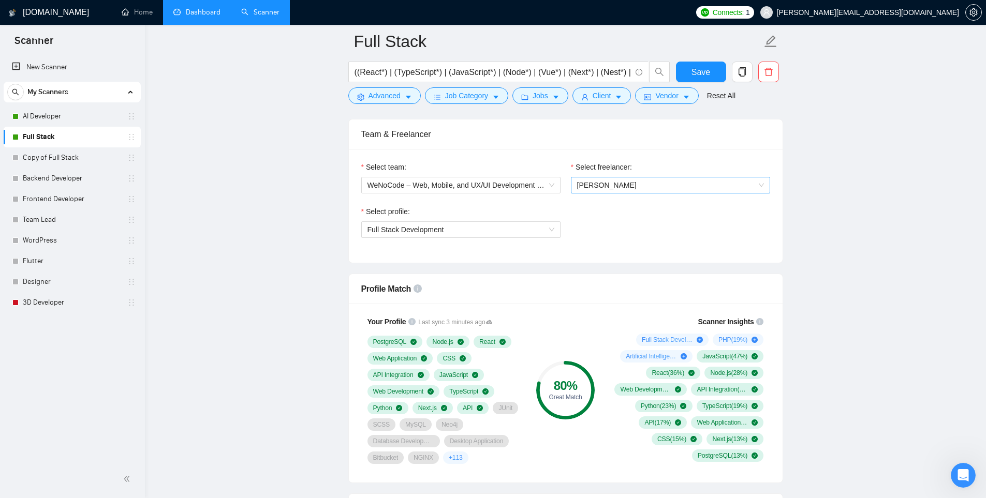
click at [752, 187] on span "[PERSON_NAME]" at bounding box center [670, 185] width 187 height 16
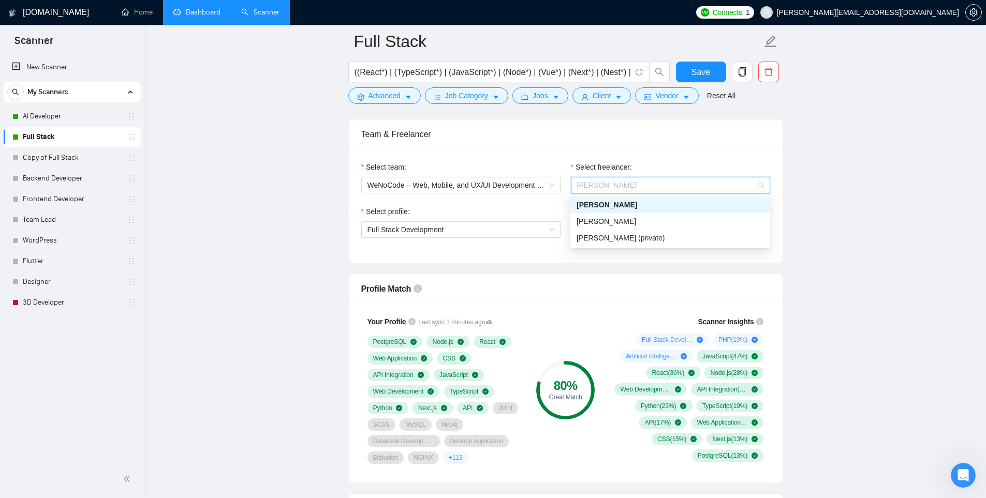
click at [753, 187] on span "[PERSON_NAME]" at bounding box center [670, 185] width 187 height 16
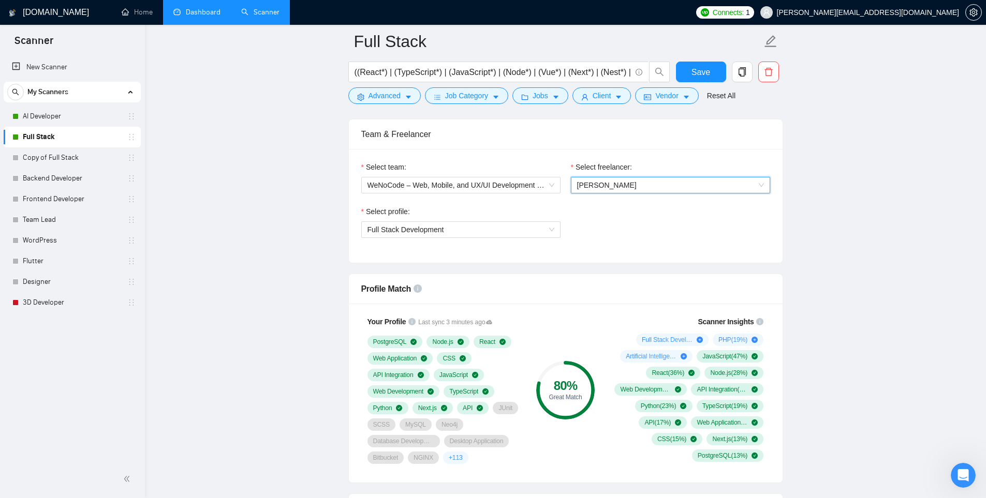
click at [672, 184] on span "[PERSON_NAME]" at bounding box center [670, 185] width 187 height 16
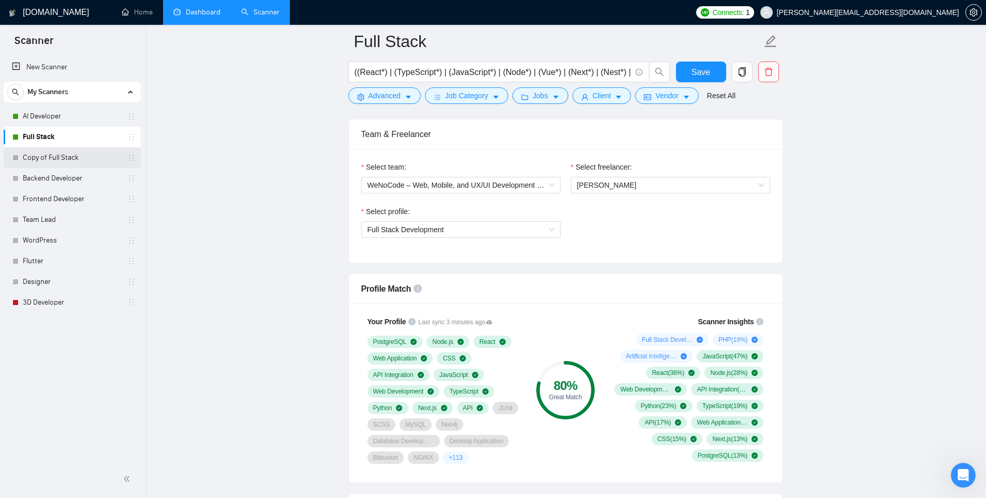
click at [57, 154] on link "Copy of Full Stack" at bounding box center [72, 157] width 98 height 21
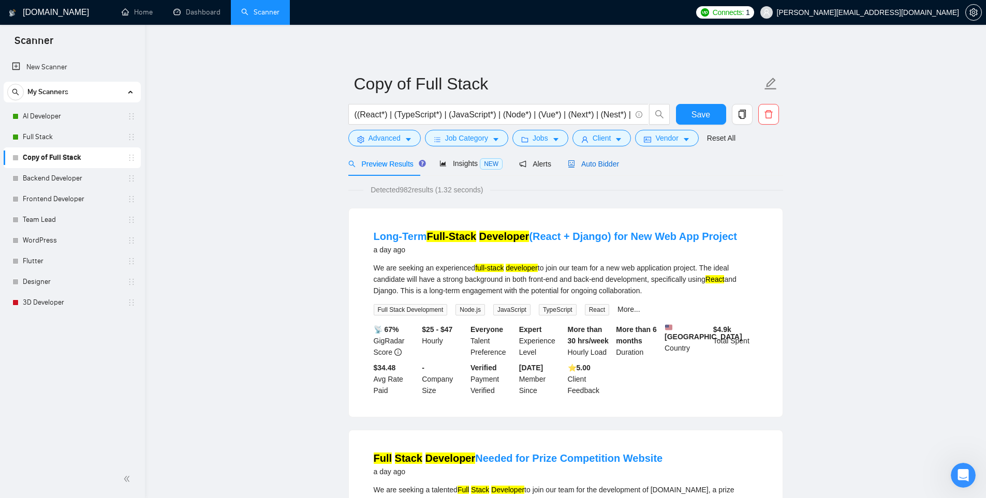
click at [606, 167] on span "Auto Bidder" at bounding box center [593, 164] width 51 height 8
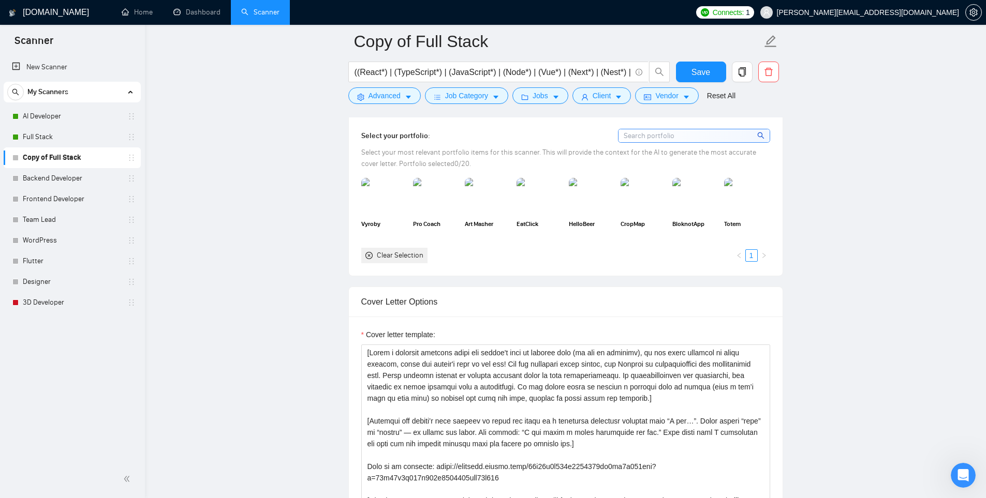
scroll to position [1035, 0]
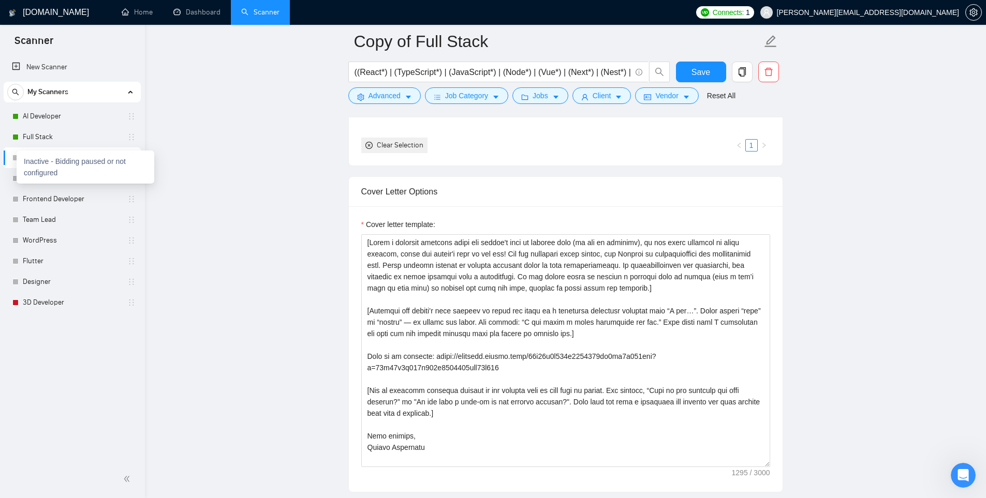
click at [14, 158] on div at bounding box center [15, 158] width 6 height 6
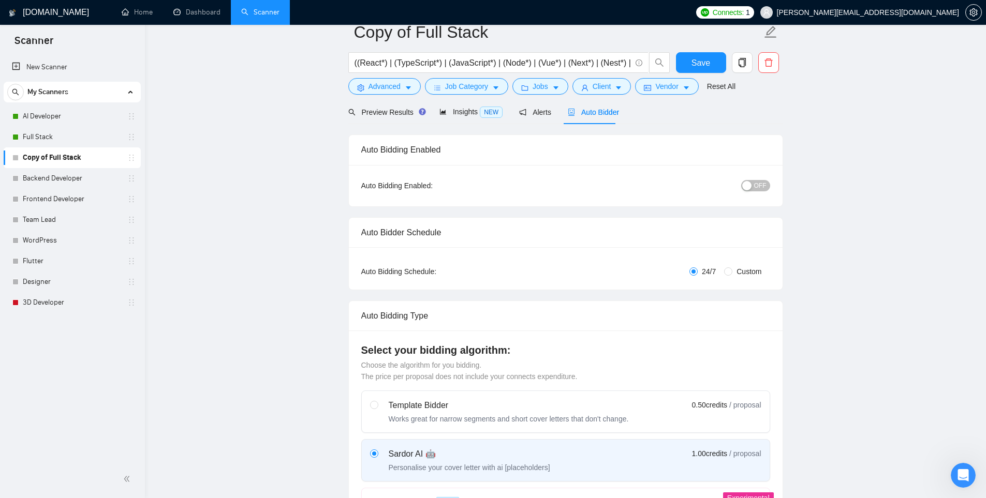
scroll to position [0, 0]
